Goal: Task Accomplishment & Management: Complete application form

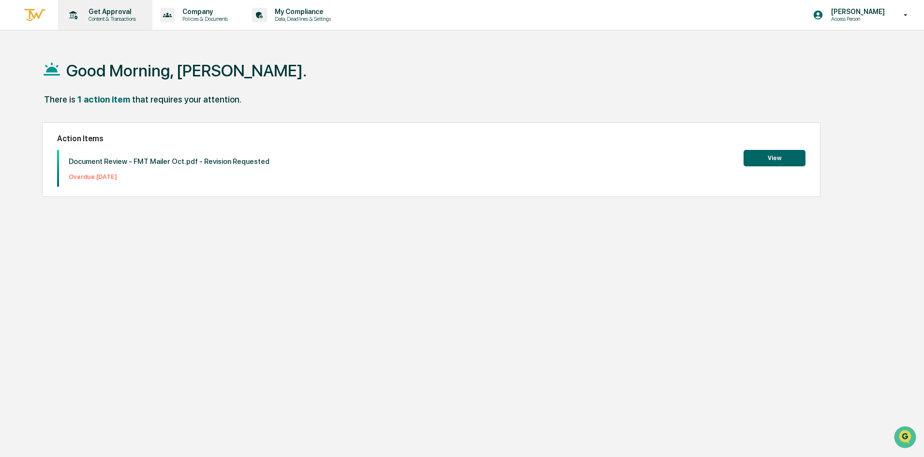
click at [93, 10] on p "Get Approval" at bounding box center [111, 12] width 60 height 8
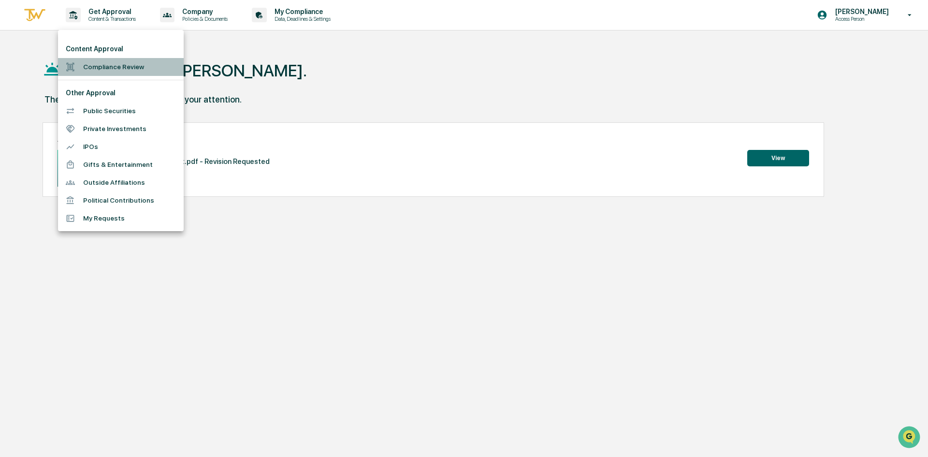
click at [104, 61] on li "Compliance Review" at bounding box center [121, 67] width 126 height 18
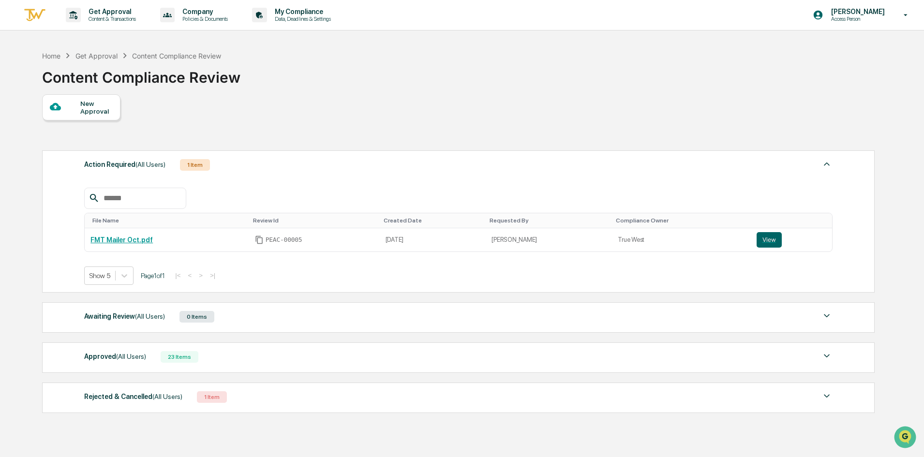
click at [90, 103] on div "New Approval" at bounding box center [96, 107] width 32 height 15
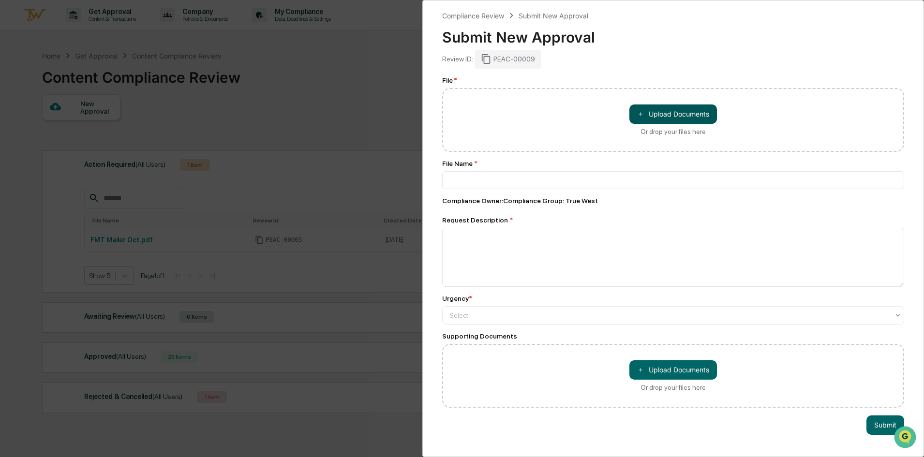
click at [649, 117] on button "＋ Upload Documents" at bounding box center [673, 113] width 88 height 19
type input "**********"
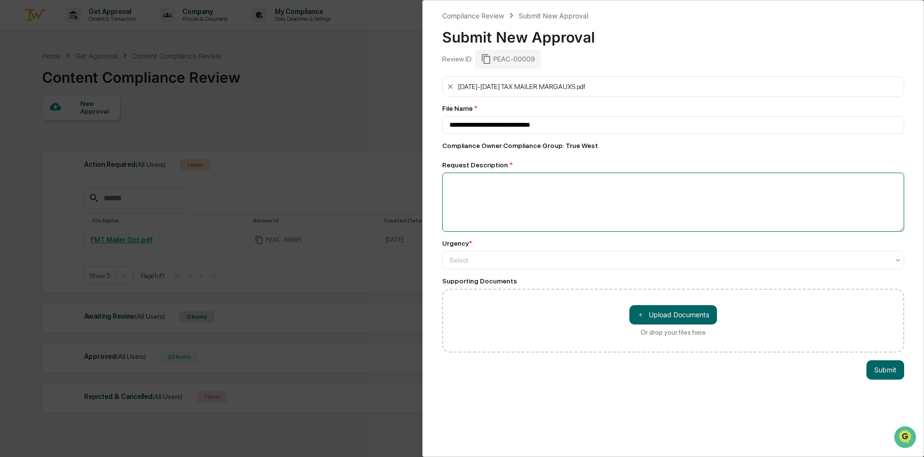
click at [480, 211] on textarea at bounding box center [673, 202] width 462 height 59
type textarea "*"
type textarea "**********"
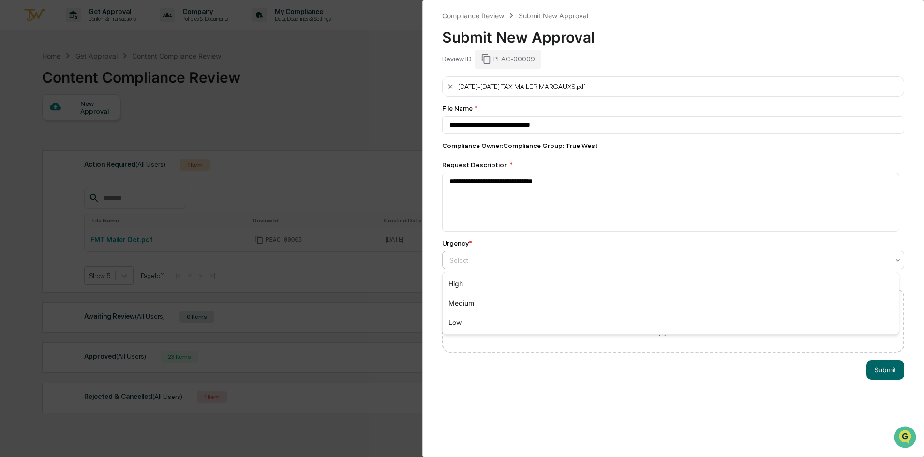
click at [488, 257] on div at bounding box center [669, 260] width 440 height 10
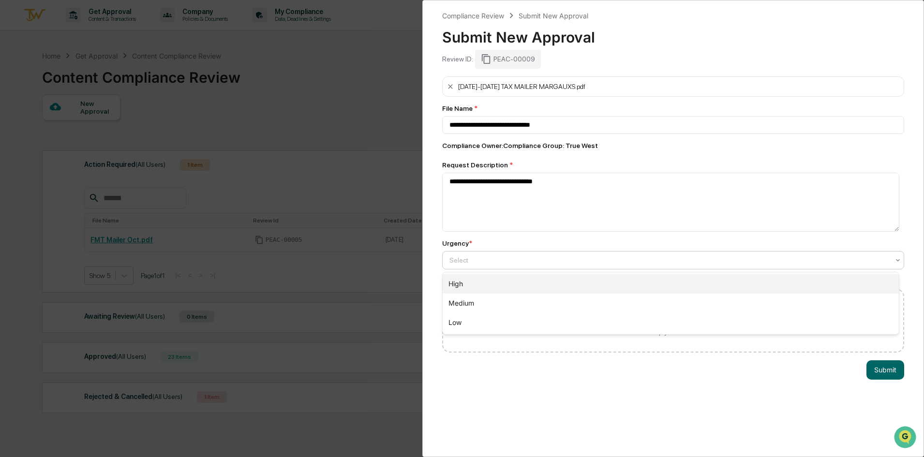
click at [483, 284] on div "High" at bounding box center [670, 283] width 456 height 19
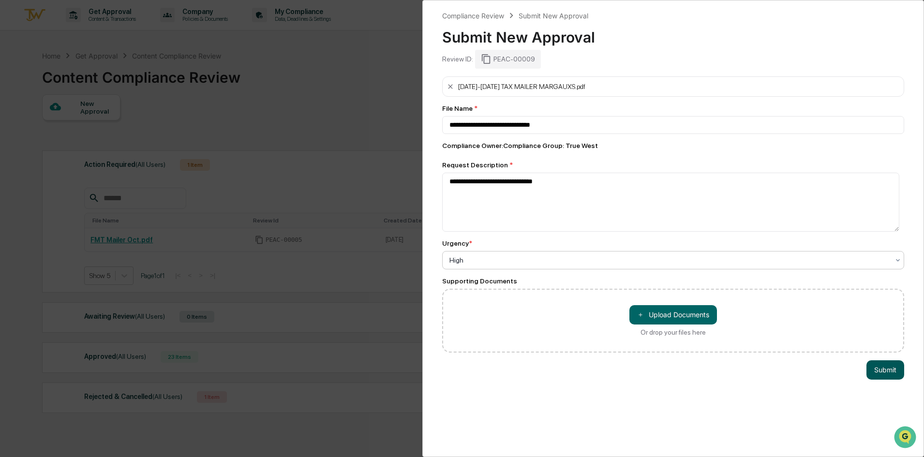
click at [868, 373] on button "Submit" at bounding box center [885, 369] width 38 height 19
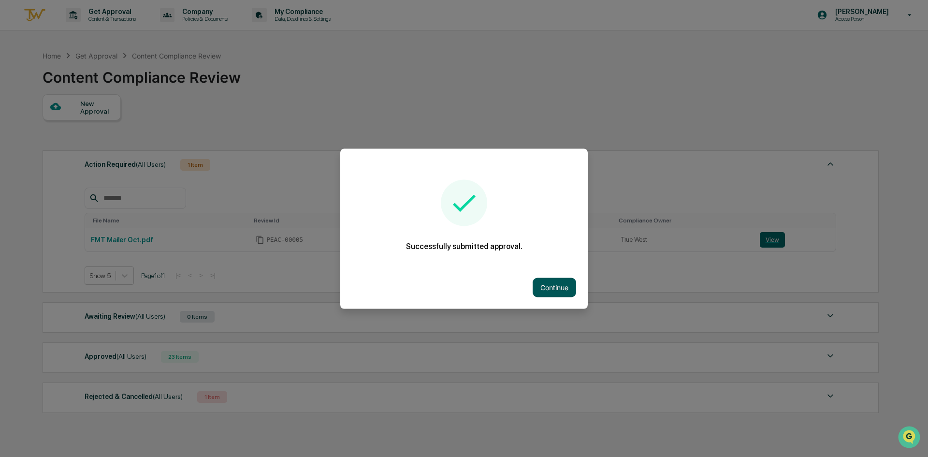
click at [551, 291] on button "Continue" at bounding box center [555, 287] width 44 height 19
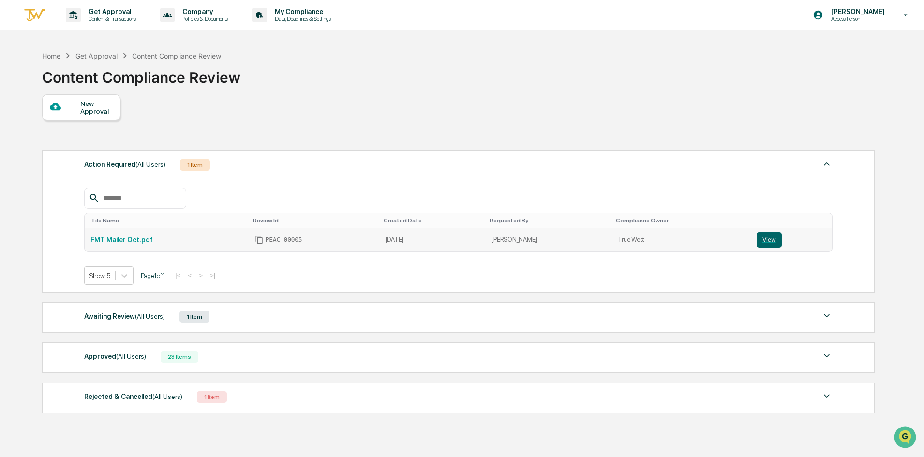
click at [132, 237] on link "FMT Mailer Oct.pdf" at bounding box center [121, 240] width 62 height 8
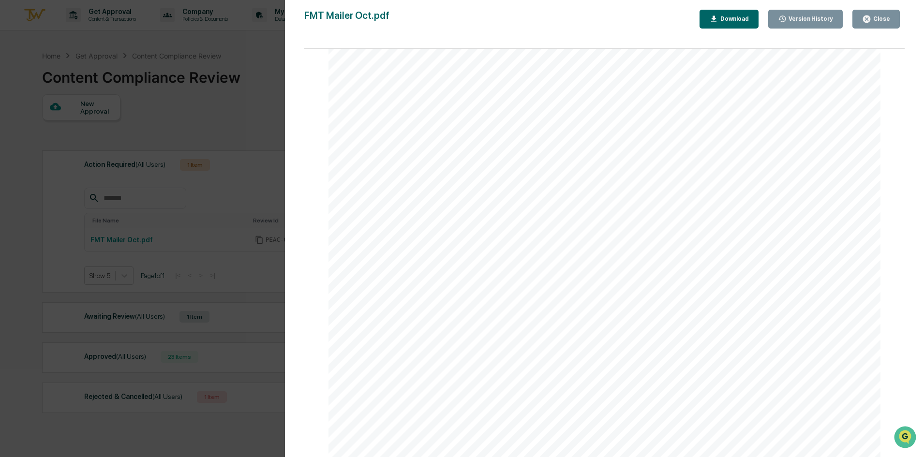
scroll to position [845, 0]
drag, startPoint x: 904, startPoint y: 103, endPoint x: 916, endPoint y: 143, distance: 41.8
click at [916, 143] on div "Version History 09/12/2025, 01:58 PM Morgan Dunn FMT Mailer Oct.pdf Close Versi…" at bounding box center [604, 238] width 639 height 476
click at [877, 17] on div "Close" at bounding box center [880, 18] width 19 height 7
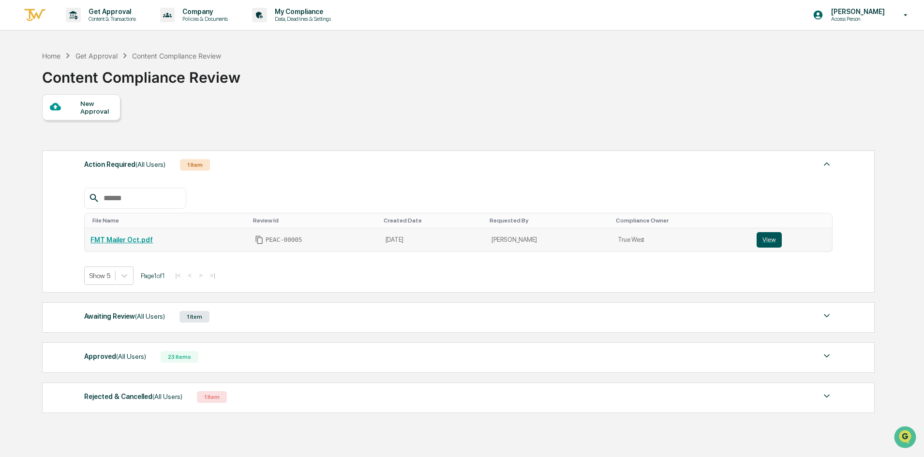
click at [767, 235] on button "View" at bounding box center [768, 239] width 25 height 15
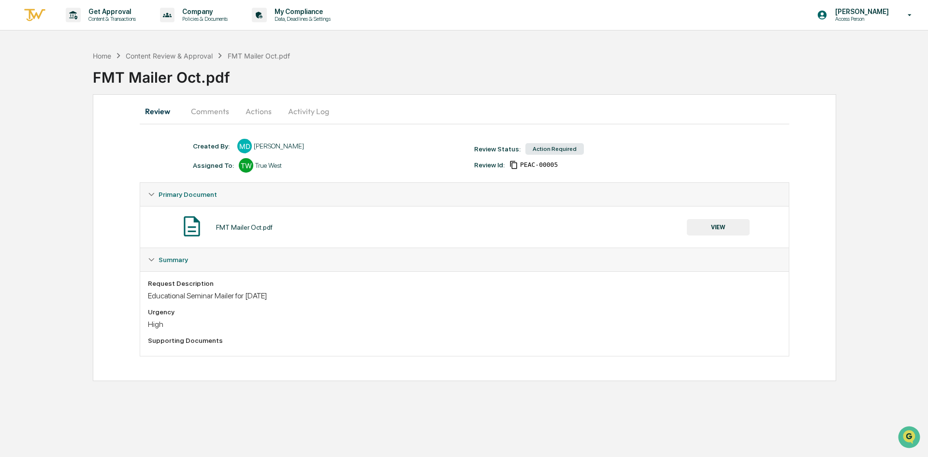
click at [220, 110] on button "Comments" at bounding box center [210, 111] width 54 height 23
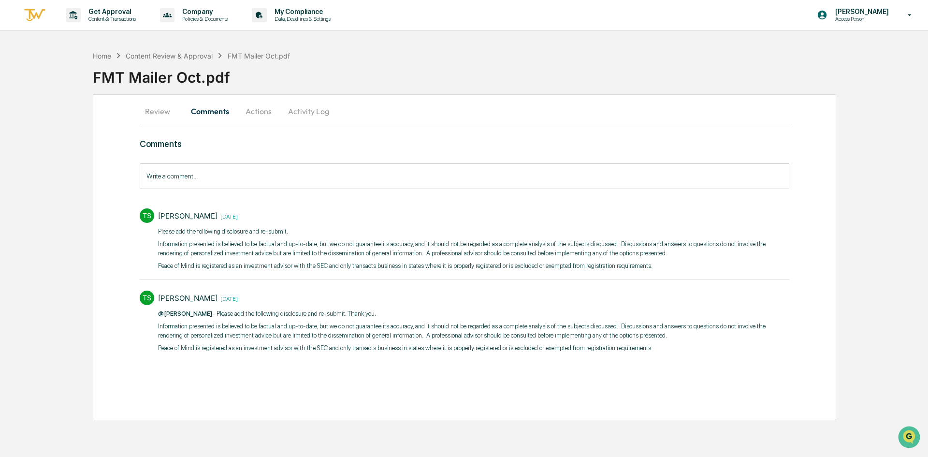
click at [150, 117] on button "Review" at bounding box center [162, 111] width 44 height 23
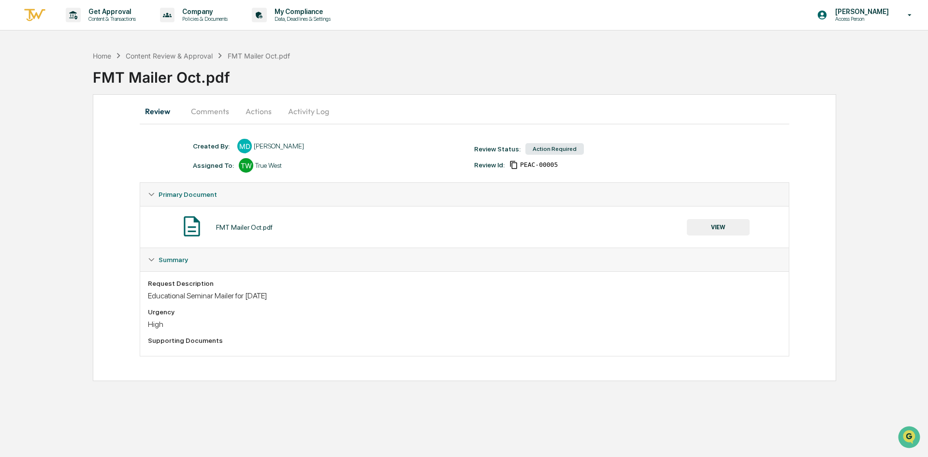
click at [337, 81] on div "FMT Mailer Oct.pdf" at bounding box center [511, 73] width 836 height 25
click at [729, 229] on button "VIEW" at bounding box center [718, 227] width 63 height 16
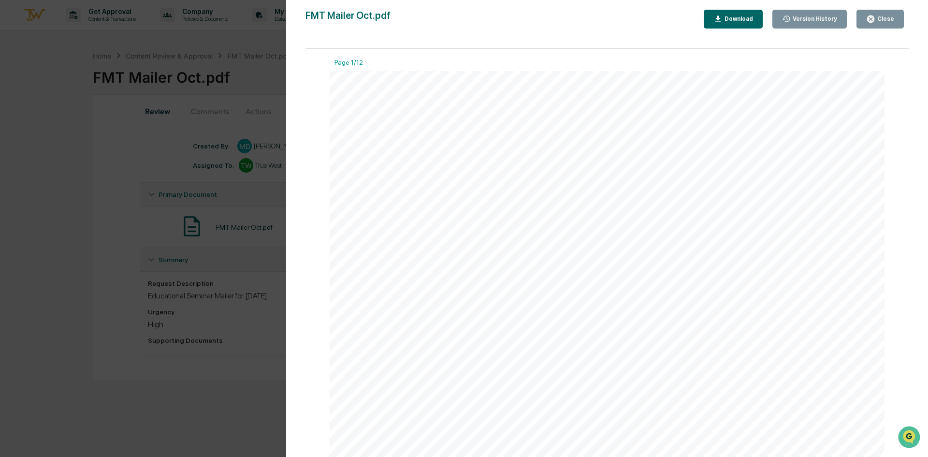
click at [878, 16] on div "Close" at bounding box center [885, 18] width 19 height 7
